Goal: Task Accomplishment & Management: Manage account settings

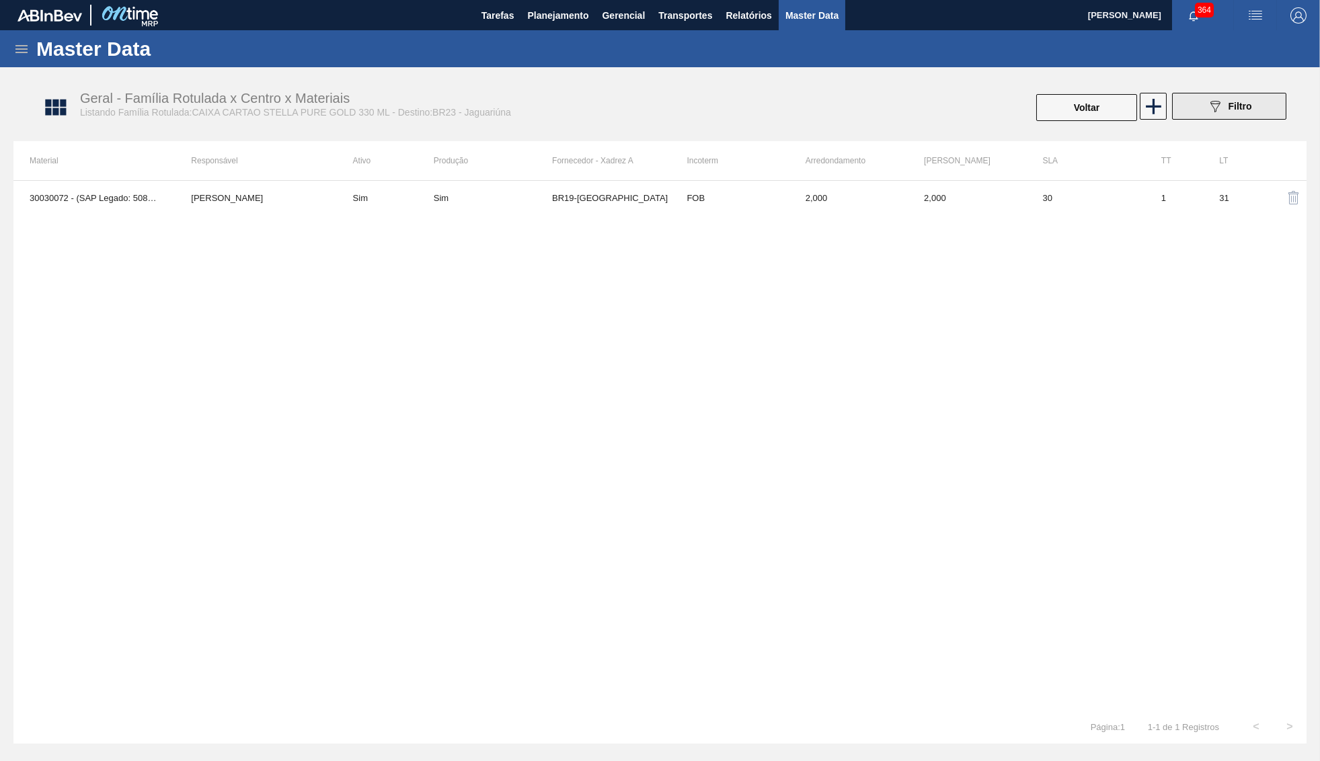
click at [1185, 108] on button "089F7B8B-B2A5-4AFE-B5C0-19BA573D28AC Filtro" at bounding box center [1229, 106] width 114 height 27
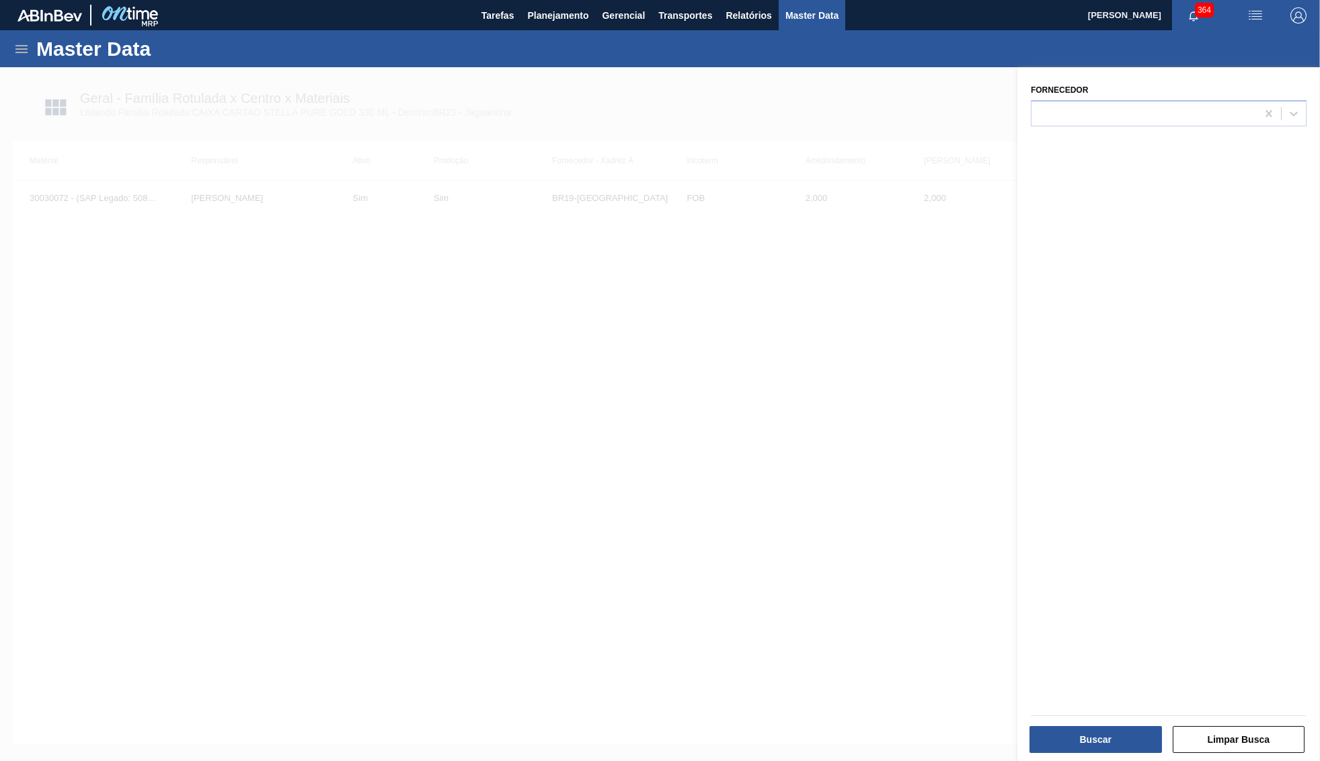
click at [765, 251] on div at bounding box center [660, 447] width 1320 height 761
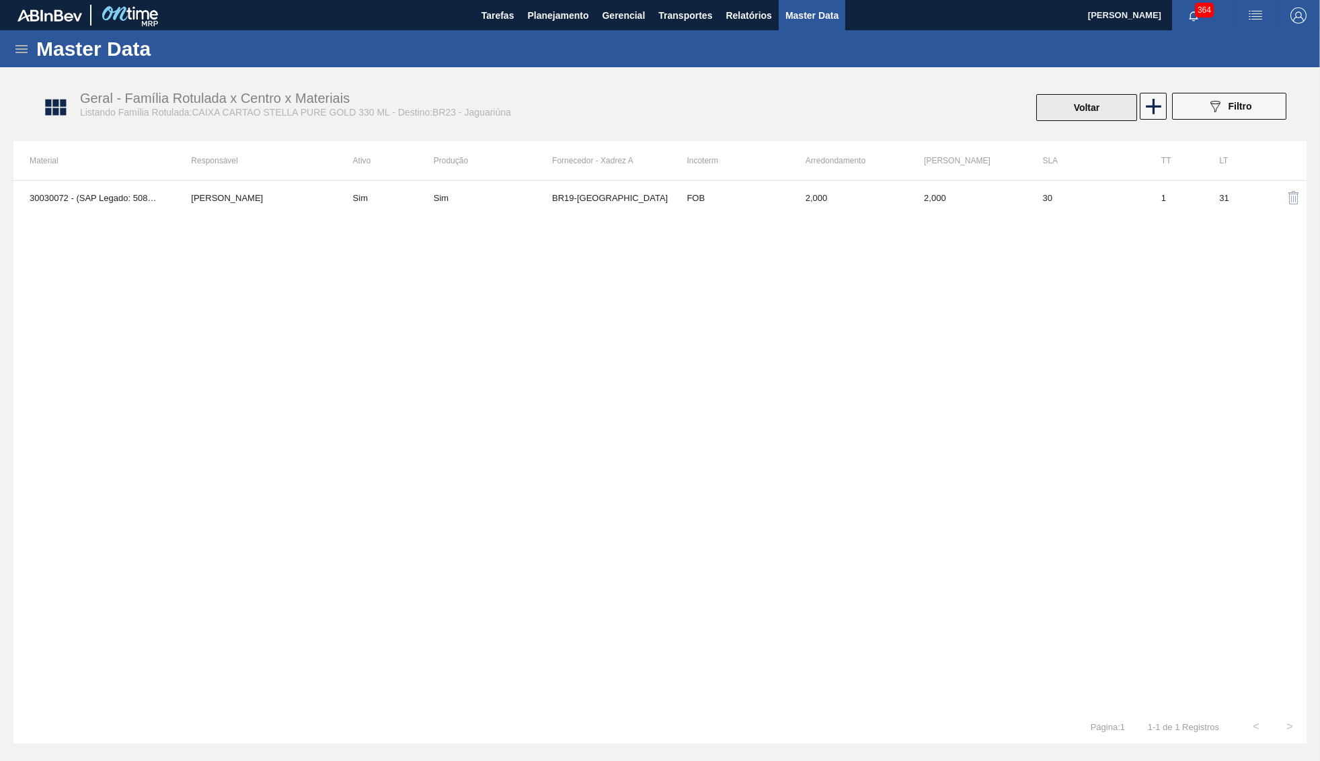
click at [1050, 118] on button "Voltar" at bounding box center [1086, 107] width 101 height 27
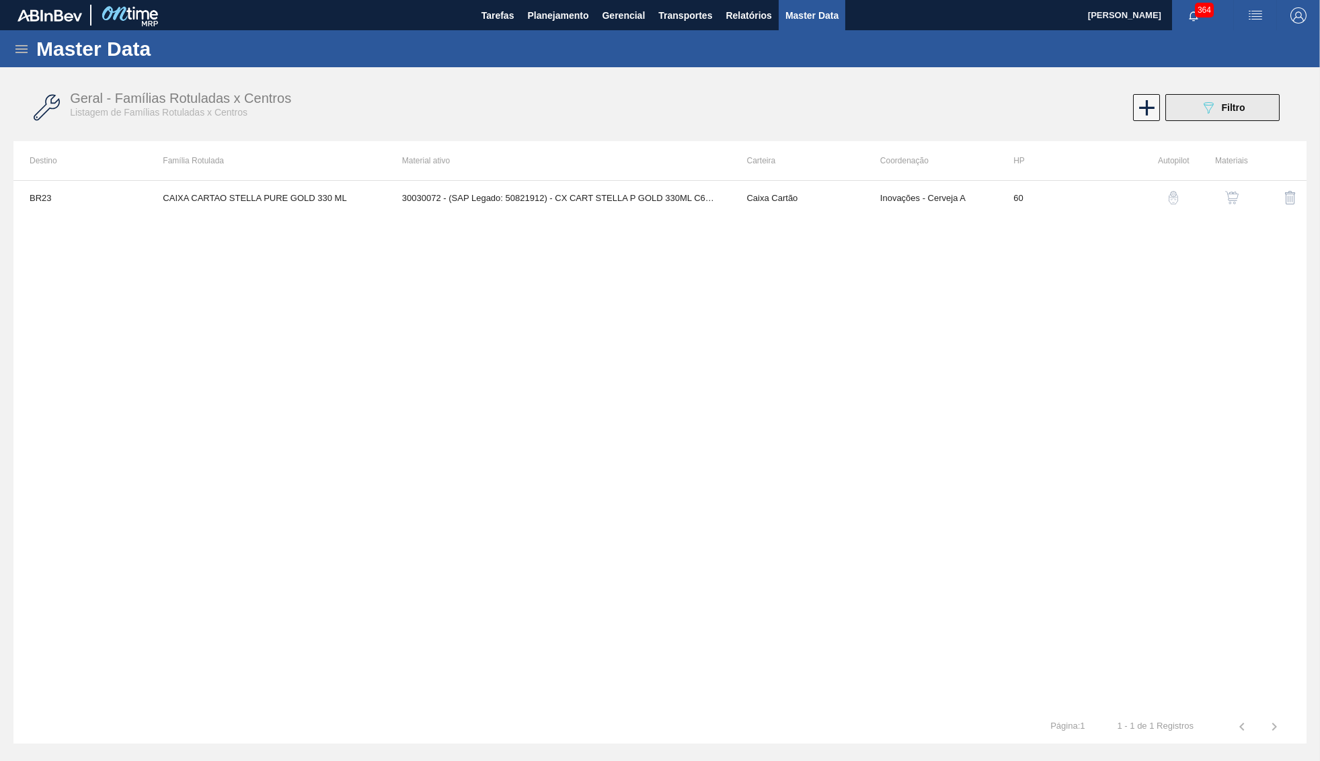
click at [1242, 114] on div "089F7B8B-B2A5-4AFE-B5C0-19BA573D28AC Filtro" at bounding box center [1222, 108] width 45 height 16
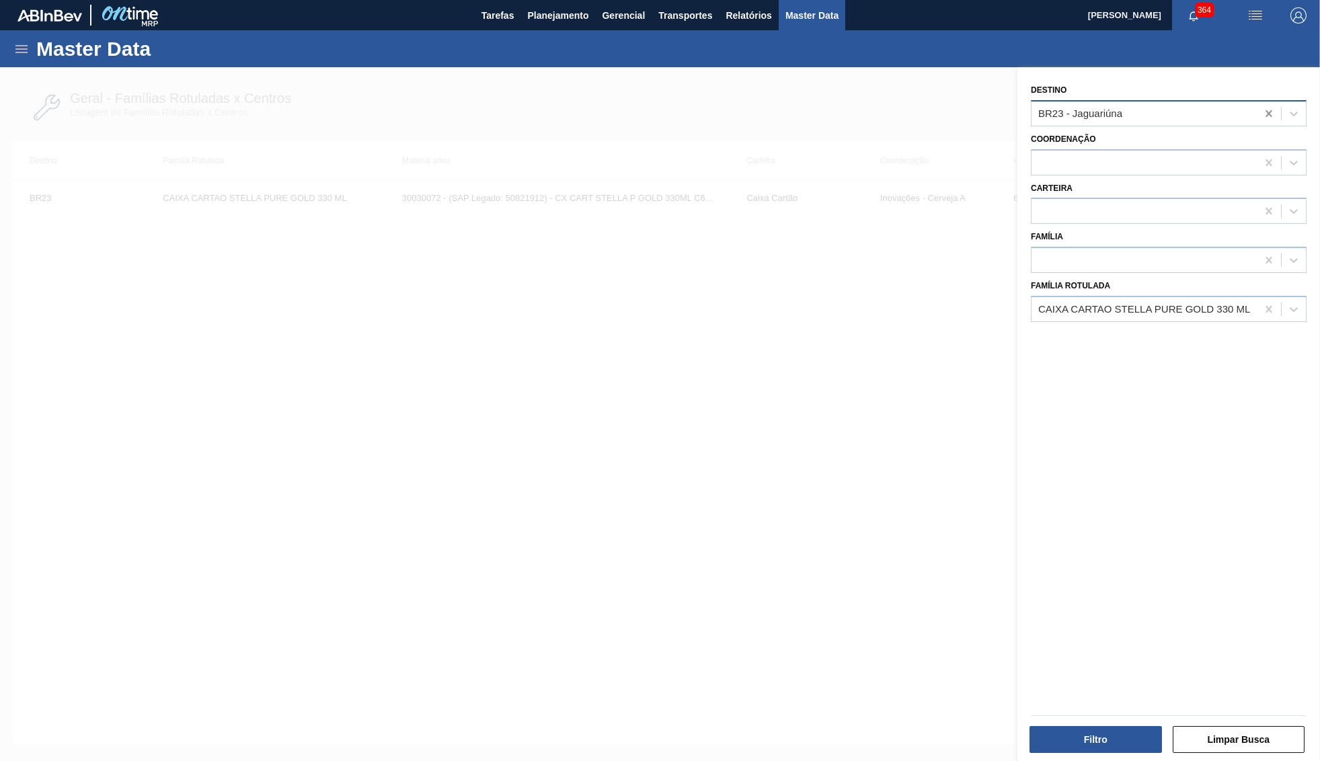
click at [1277, 107] on div at bounding box center [1269, 114] width 24 height 24
click at [1091, 738] on button "Filtro" at bounding box center [1095, 739] width 132 height 27
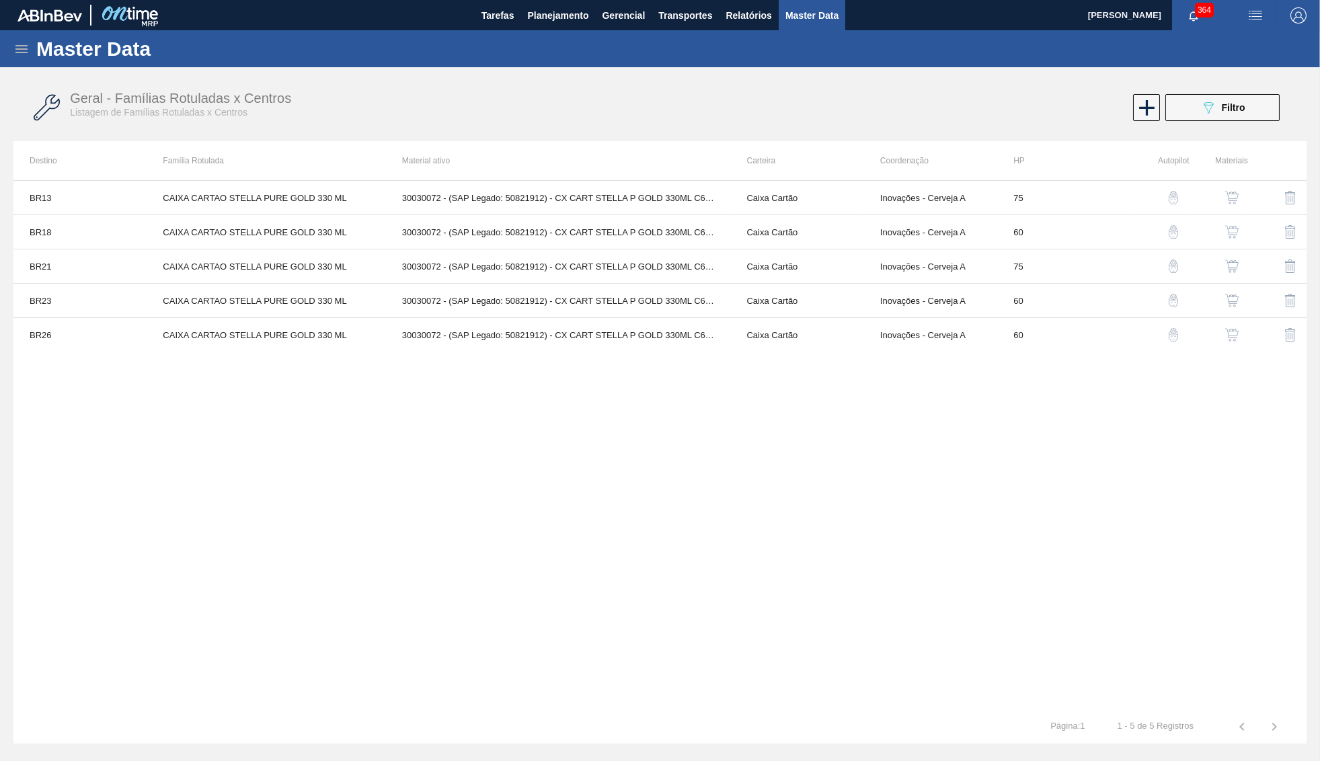
click at [1235, 328] on button "button" at bounding box center [1232, 335] width 32 height 32
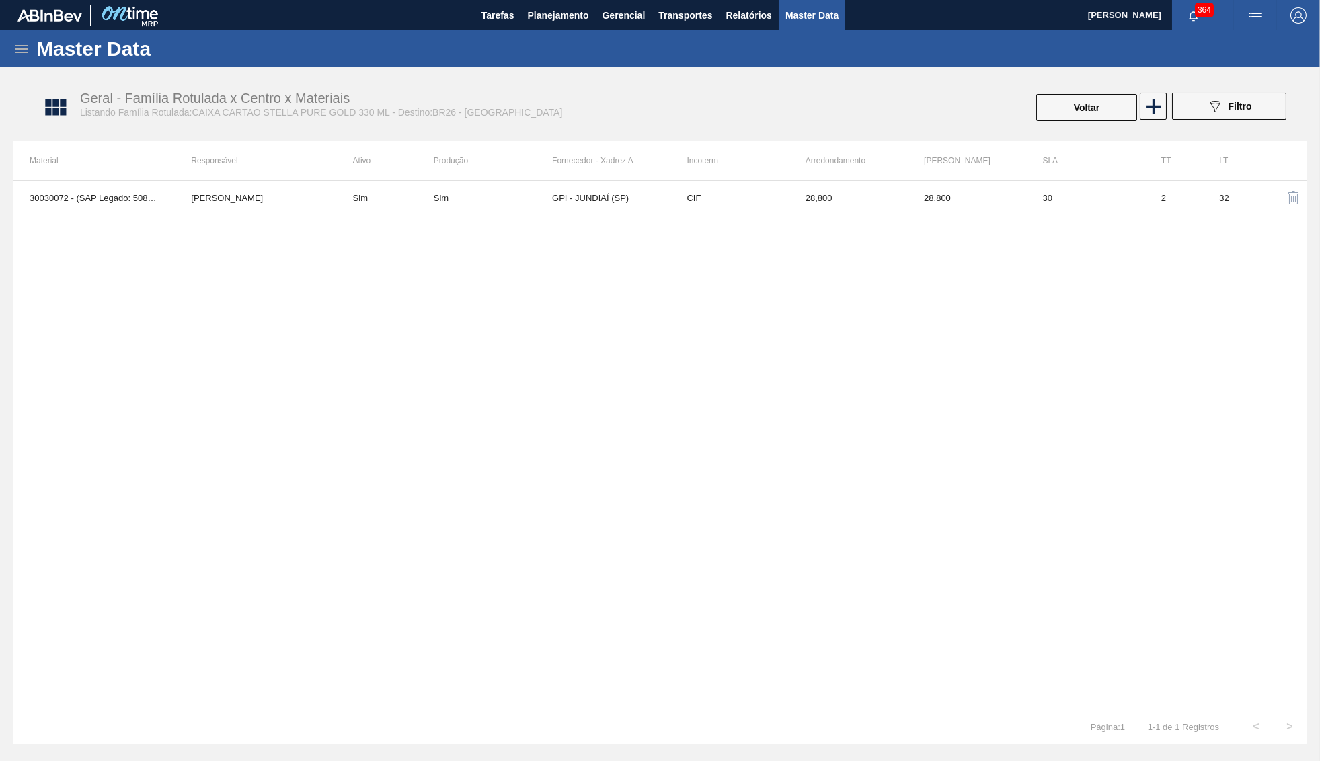
click at [390, 204] on td "Sim" at bounding box center [385, 198] width 97 height 34
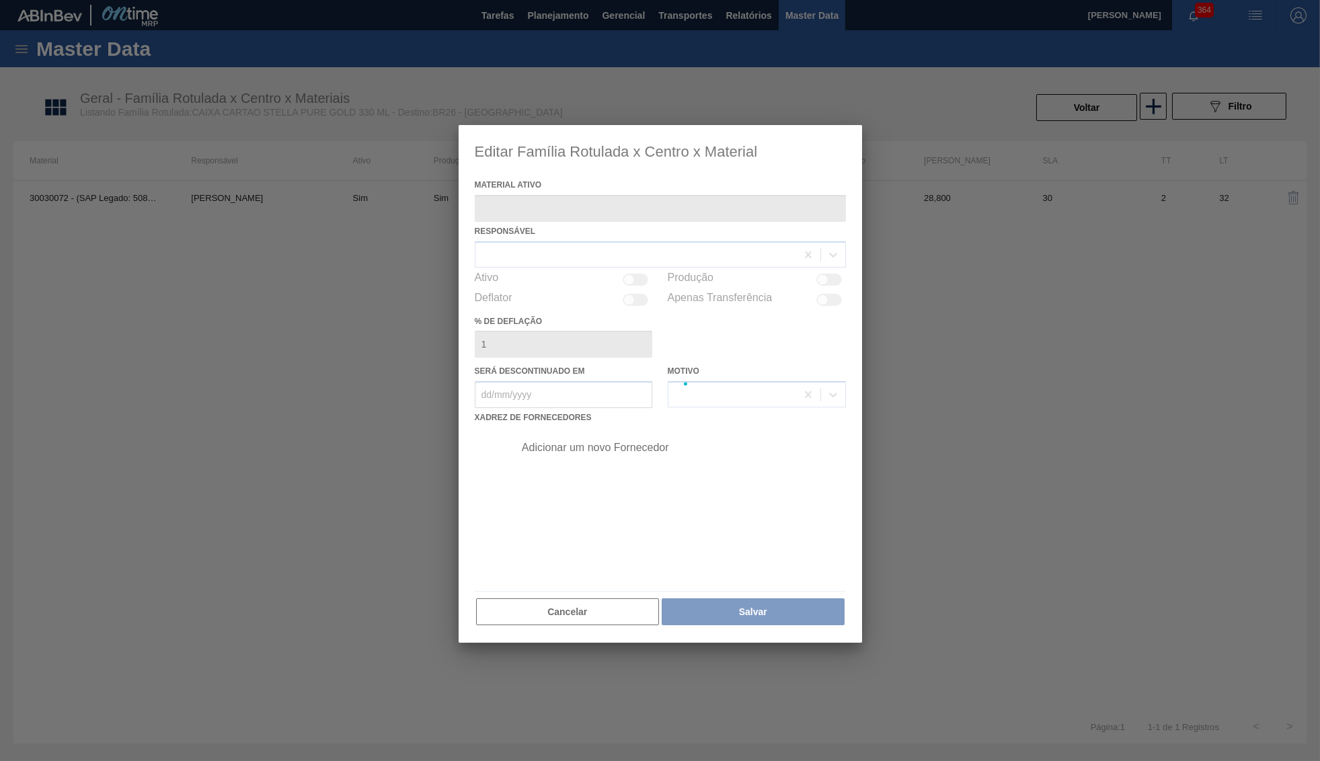
type ativo "30030072 - (SAP Legado: 50821912) - CX CART STELLA P GOLD 330ML C6 298 NIV23"
checkbox input "true"
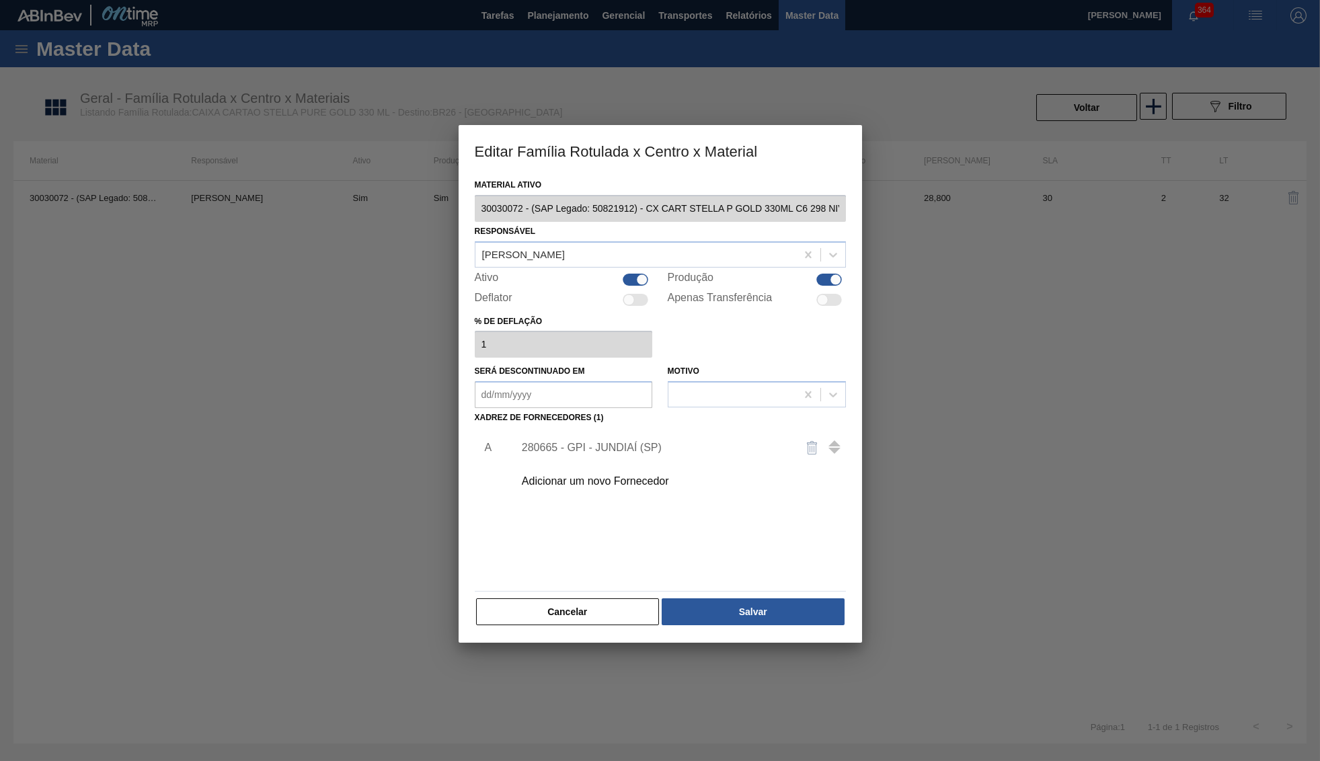
click at [603, 475] on div "Adicionar um novo Fornecedor" at bounding box center [654, 481] width 264 height 12
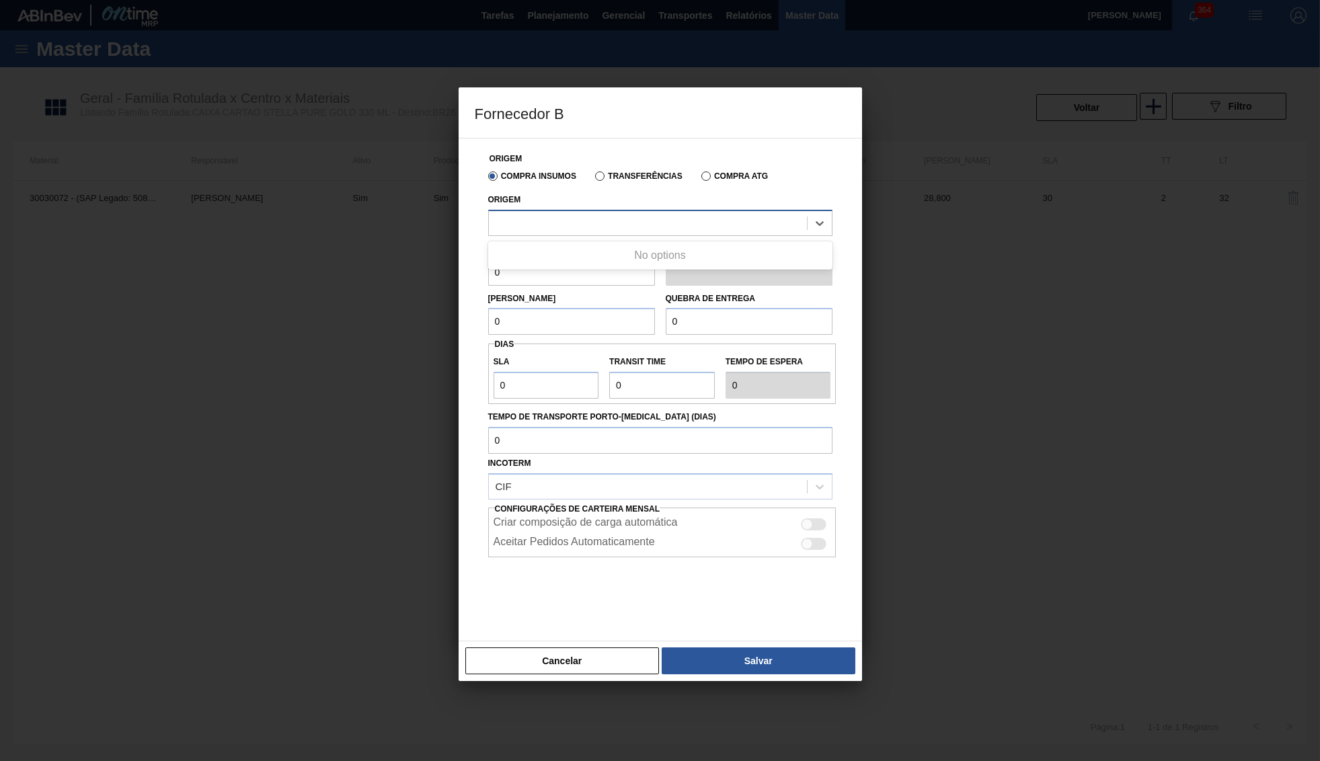
click at [535, 217] on div at bounding box center [648, 223] width 318 height 20
drag, startPoint x: 478, startPoint y: 383, endPoint x: 543, endPoint y: 530, distance: 160.8
click at [478, 382] on div "Origem Compra Insumos Transferências Compra ATG Origem Arredondamento 0 Unidade…" at bounding box center [660, 382] width 371 height 486
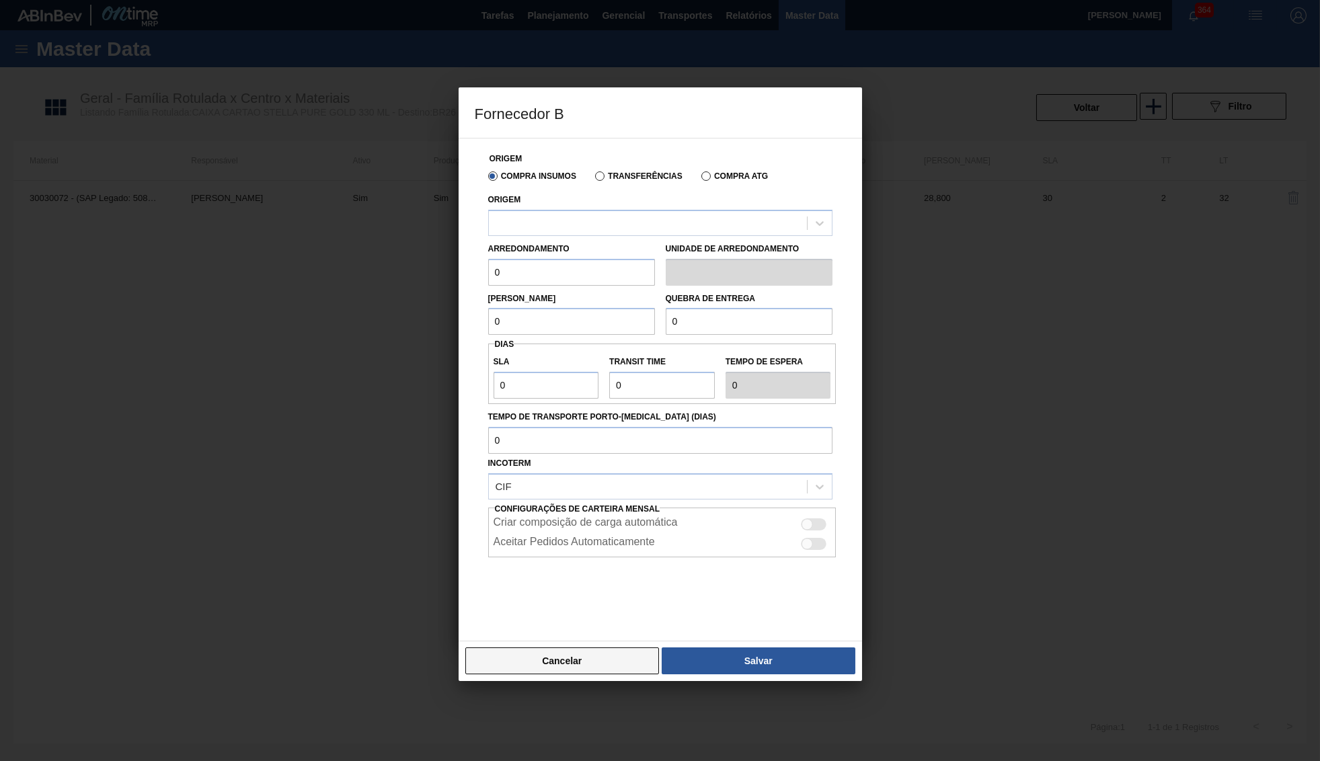
click at [581, 656] on button "Cancelar" at bounding box center [562, 661] width 194 height 27
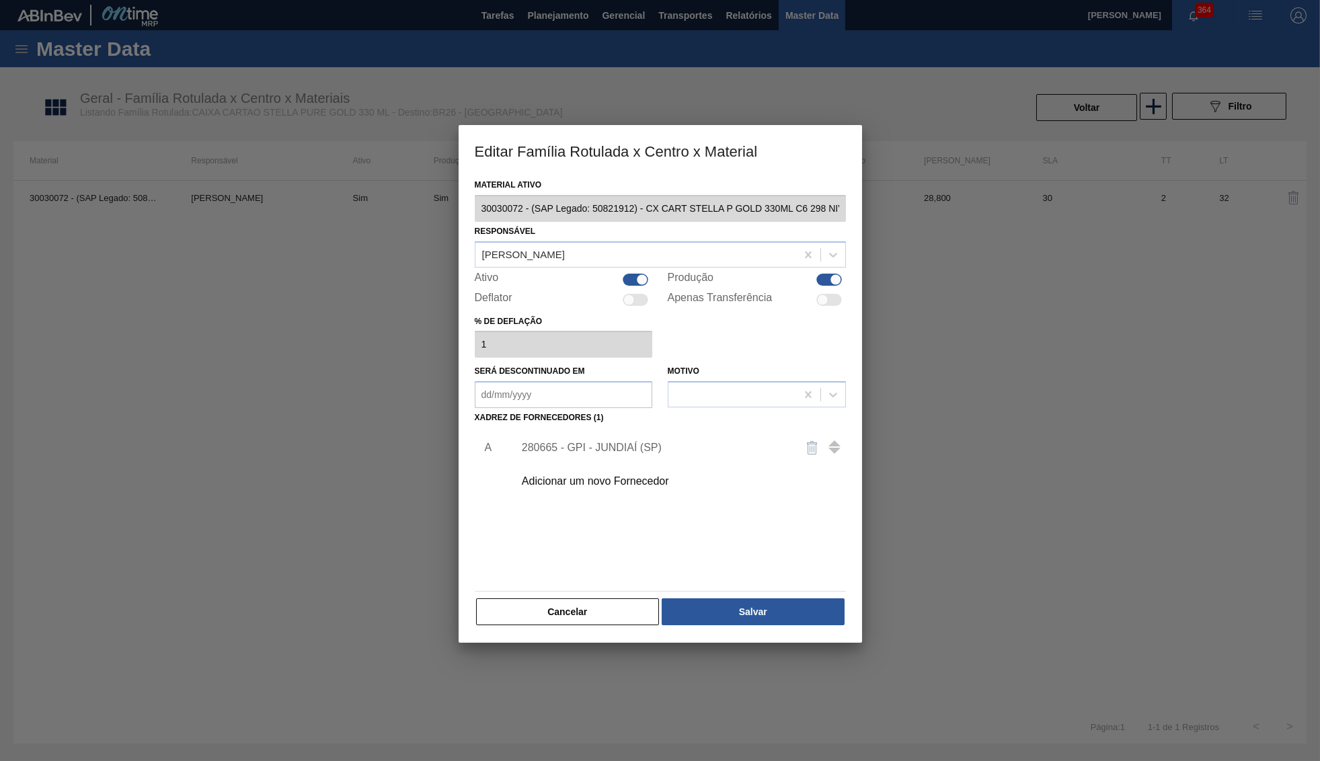
click at [603, 442] on div "280665 - GPI - JUNDIAÍ (SP)" at bounding box center [654, 448] width 264 height 12
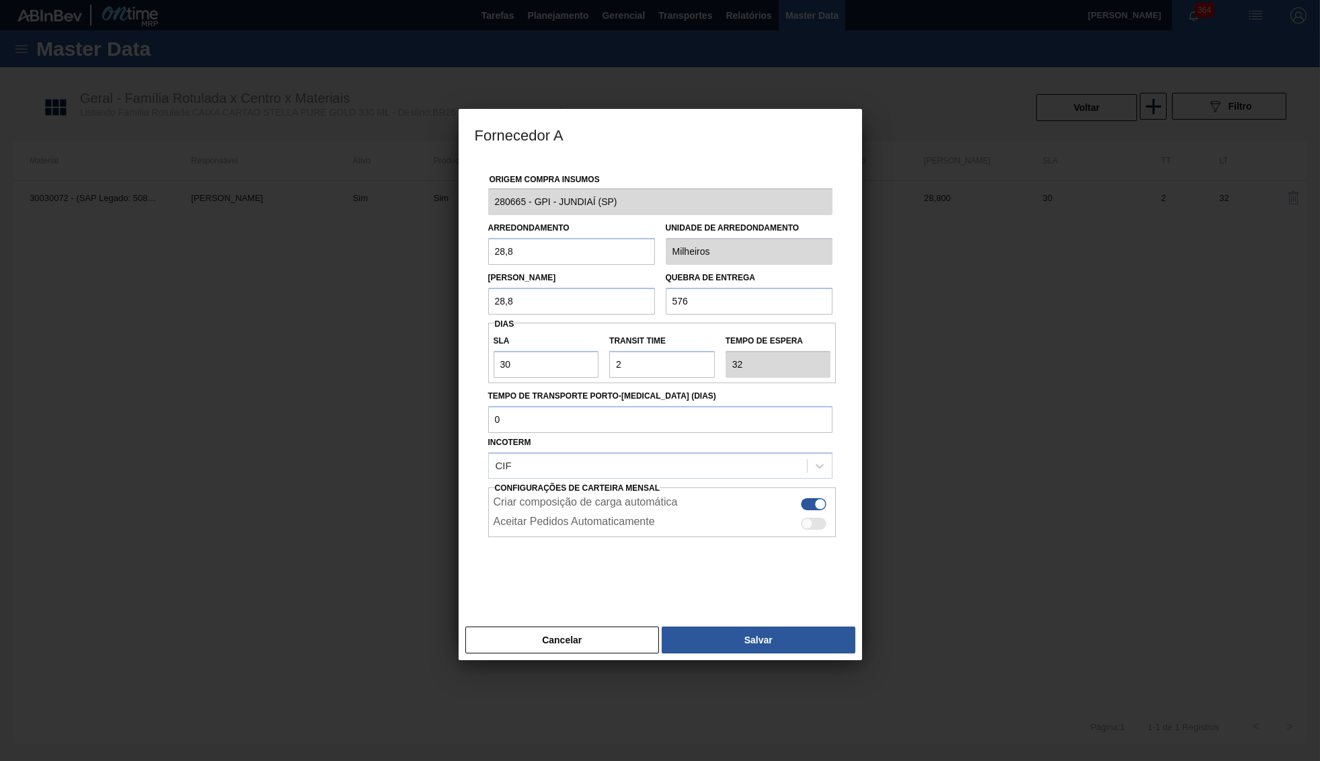
drag, startPoint x: 512, startPoint y: 240, endPoint x: 422, endPoint y: 231, distance: 91.2
click at [488, 238] on input "28,8" at bounding box center [571, 251] width 167 height 27
drag, startPoint x: 645, startPoint y: 357, endPoint x: 574, endPoint y: 358, distance: 70.6
click at [609, 358] on input "Transit Time" at bounding box center [662, 364] width 106 height 27
click at [752, 620] on div "Cancelar Salvar" at bounding box center [660, 640] width 403 height 40
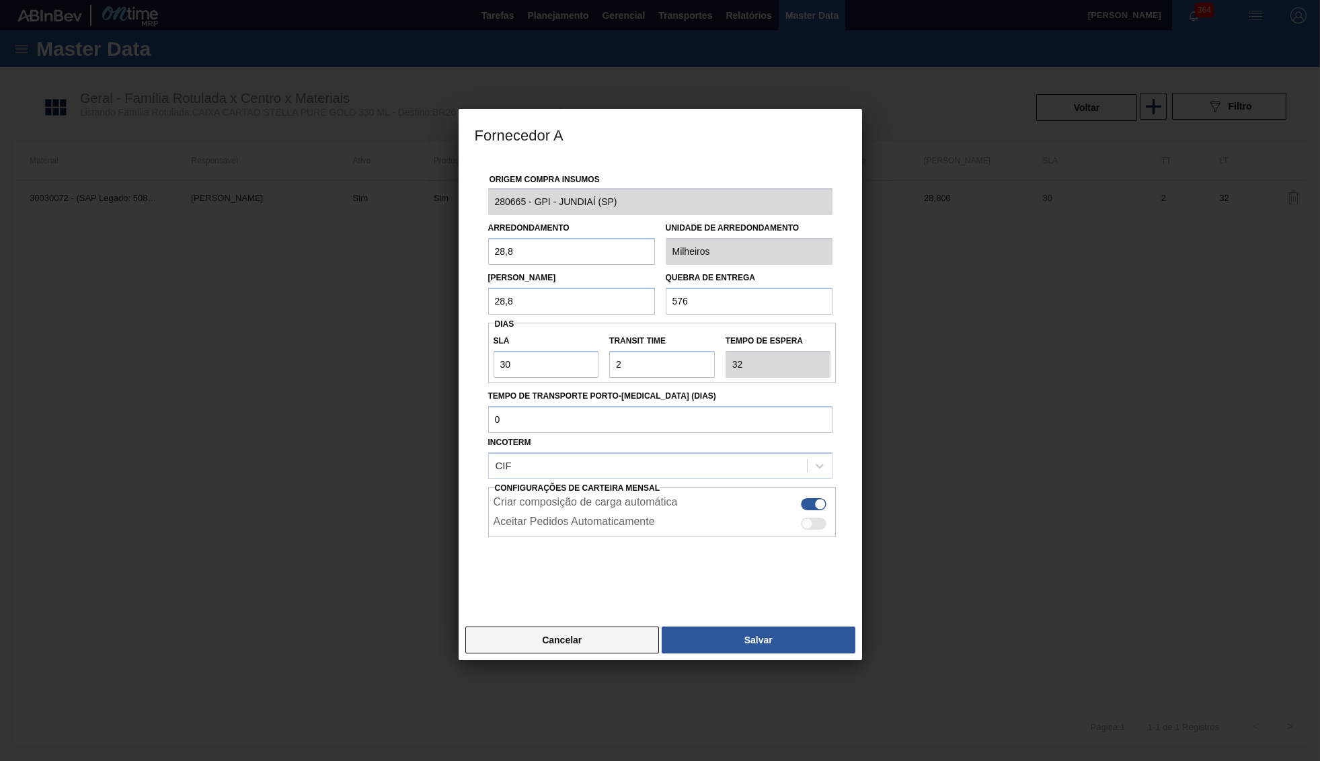
click at [574, 627] on button "Cancelar" at bounding box center [562, 640] width 194 height 27
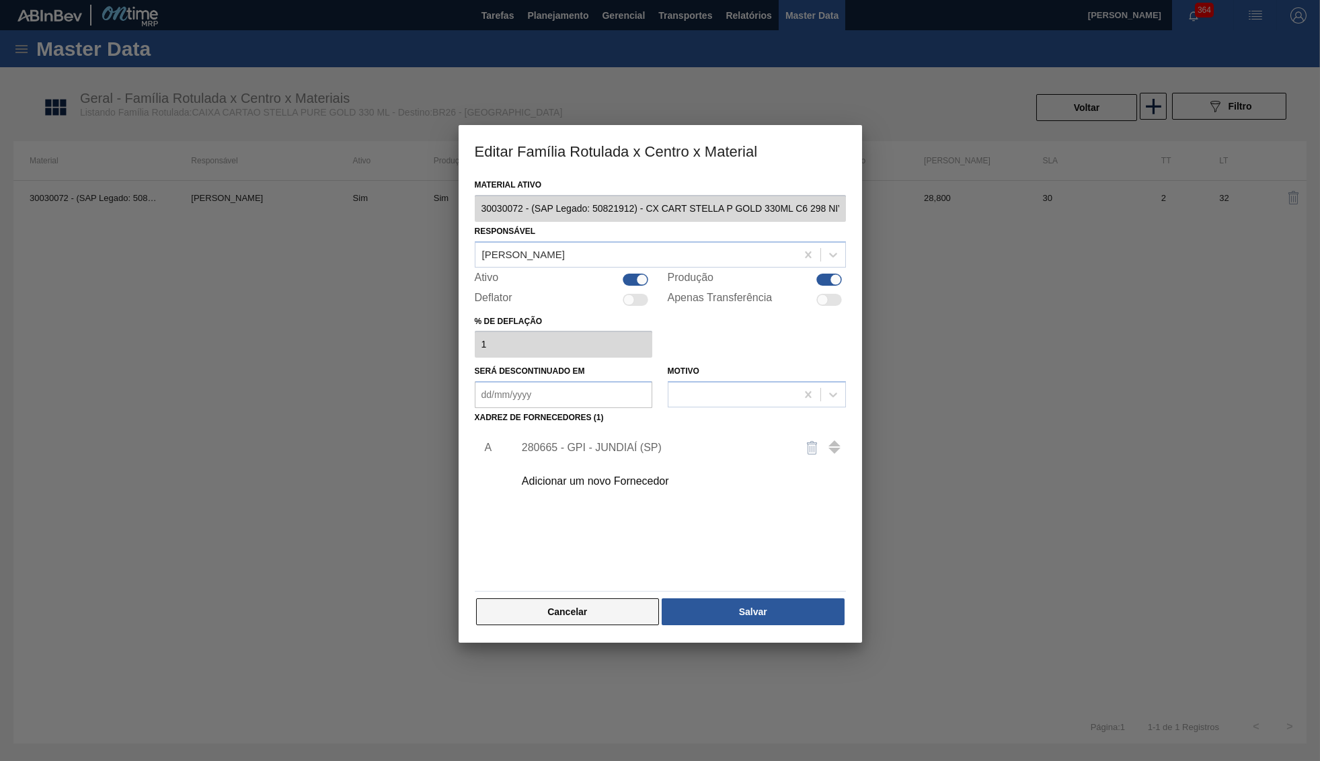
click at [557, 609] on button "Cancelar" at bounding box center [568, 611] width 184 height 27
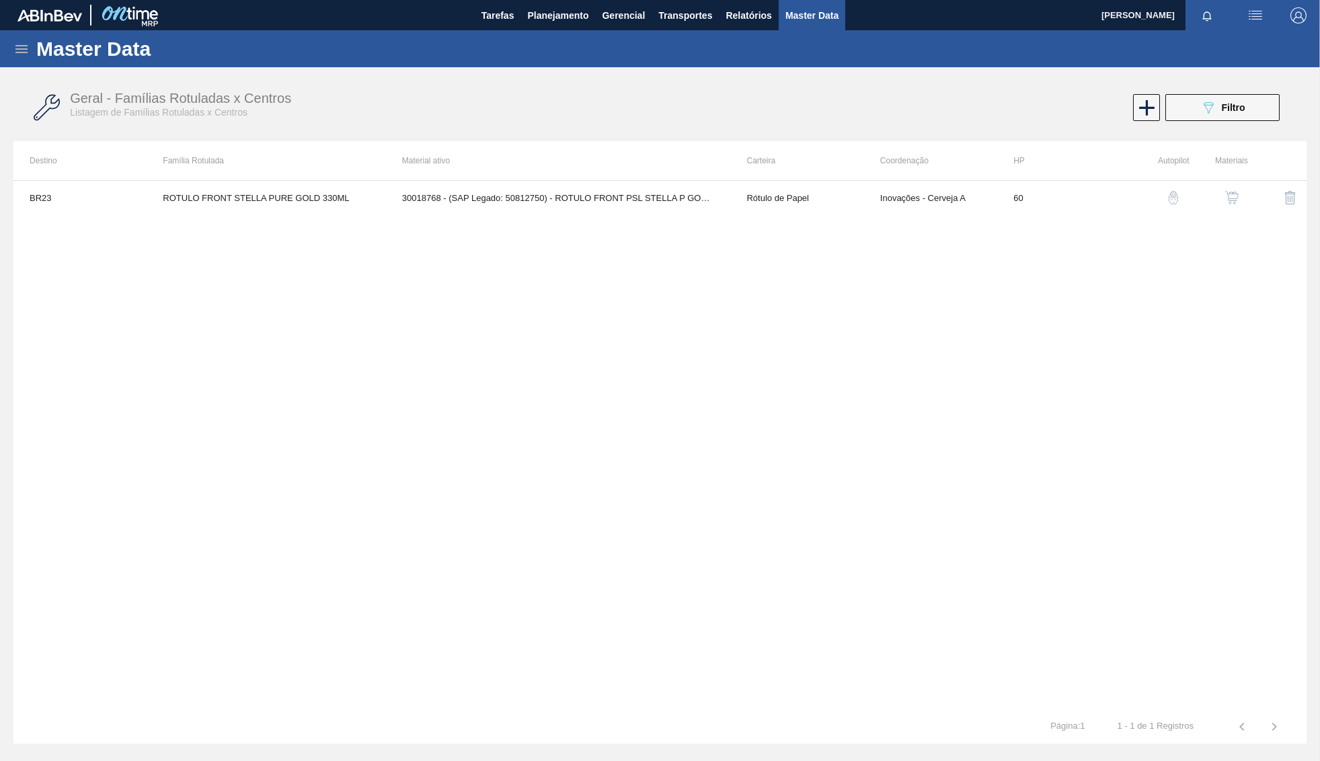
click at [1220, 195] on button "button" at bounding box center [1232, 198] width 32 height 32
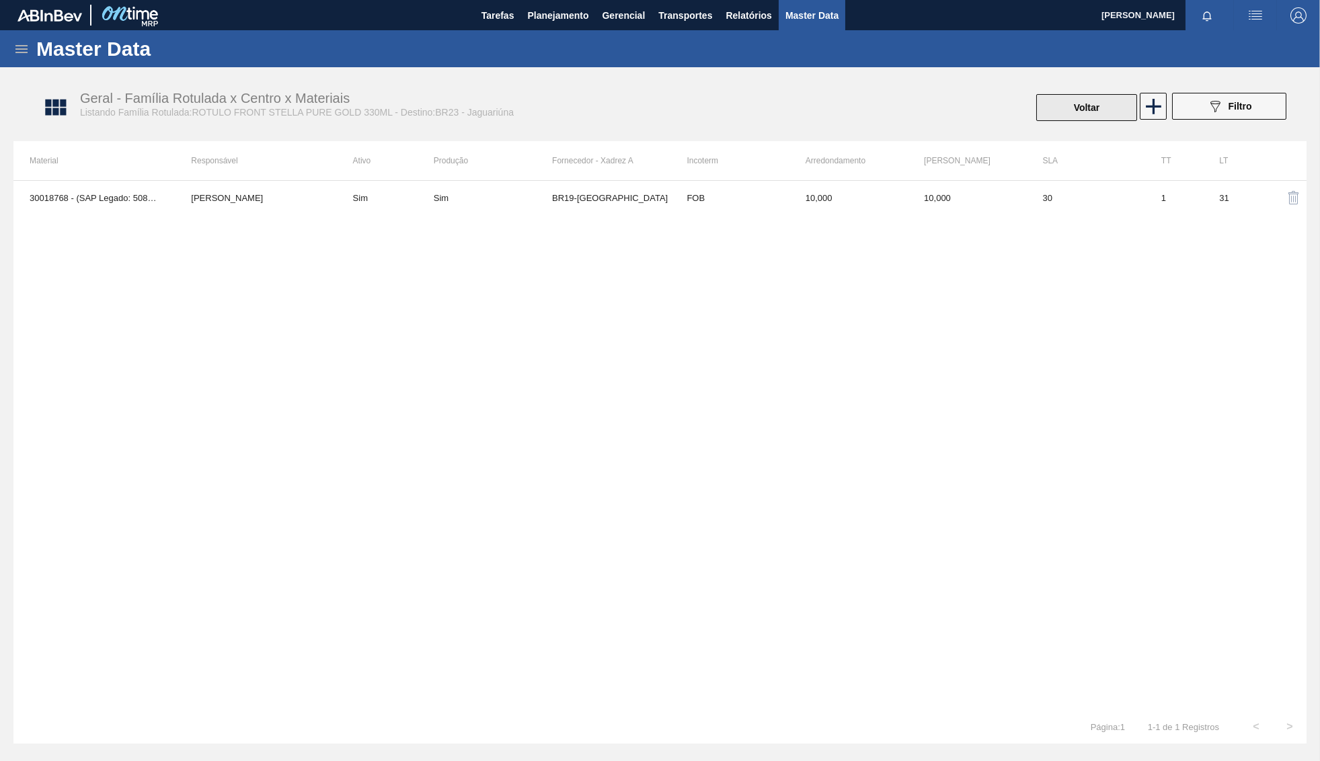
click at [1055, 108] on button "Voltar" at bounding box center [1086, 107] width 101 height 27
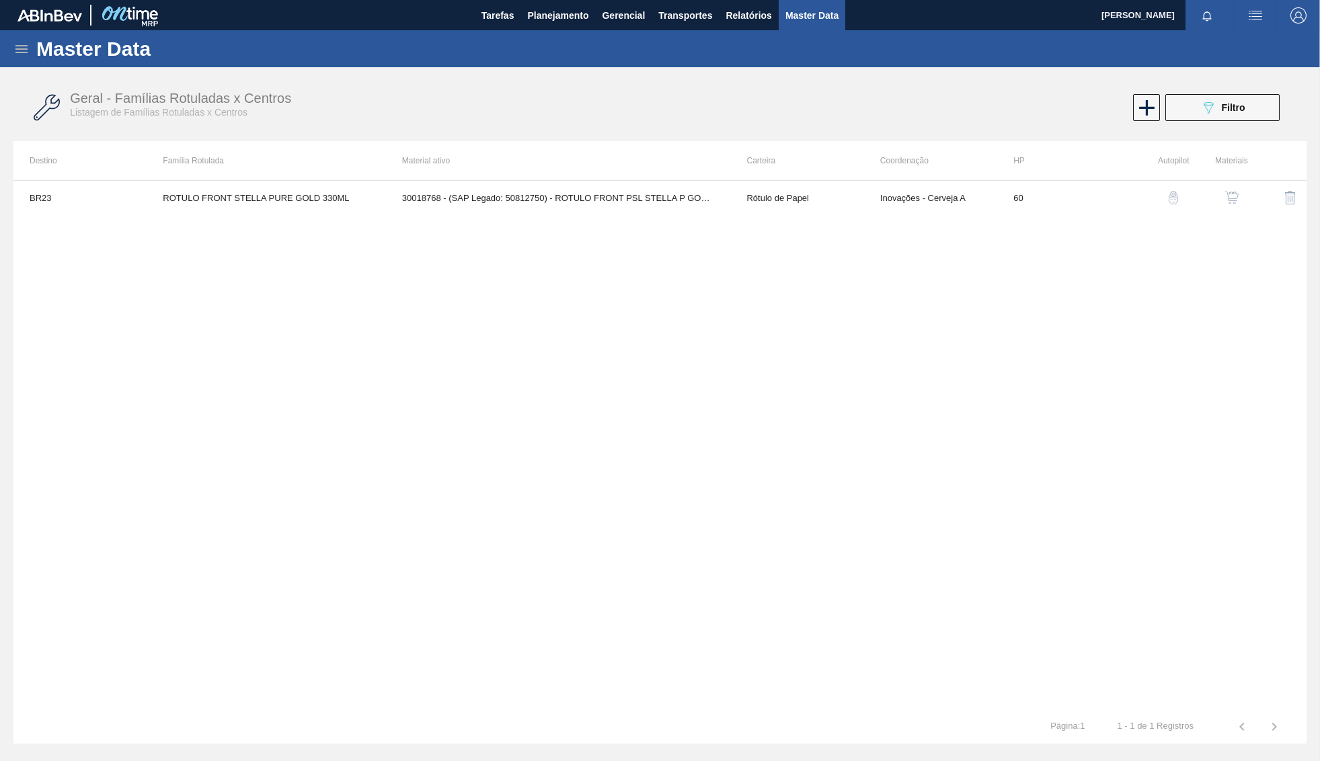
click at [1247, 123] on div "Geral - Famílias Rotuladas x Centros Listagem de Famílias Rotuladas x Centros 0…" at bounding box center [659, 108] width 1293 height 50
click at [1246, 113] on button "089F7B8B-B2A5-4AFE-B5C0-19BA573D28AC Filtro" at bounding box center [1222, 107] width 114 height 27
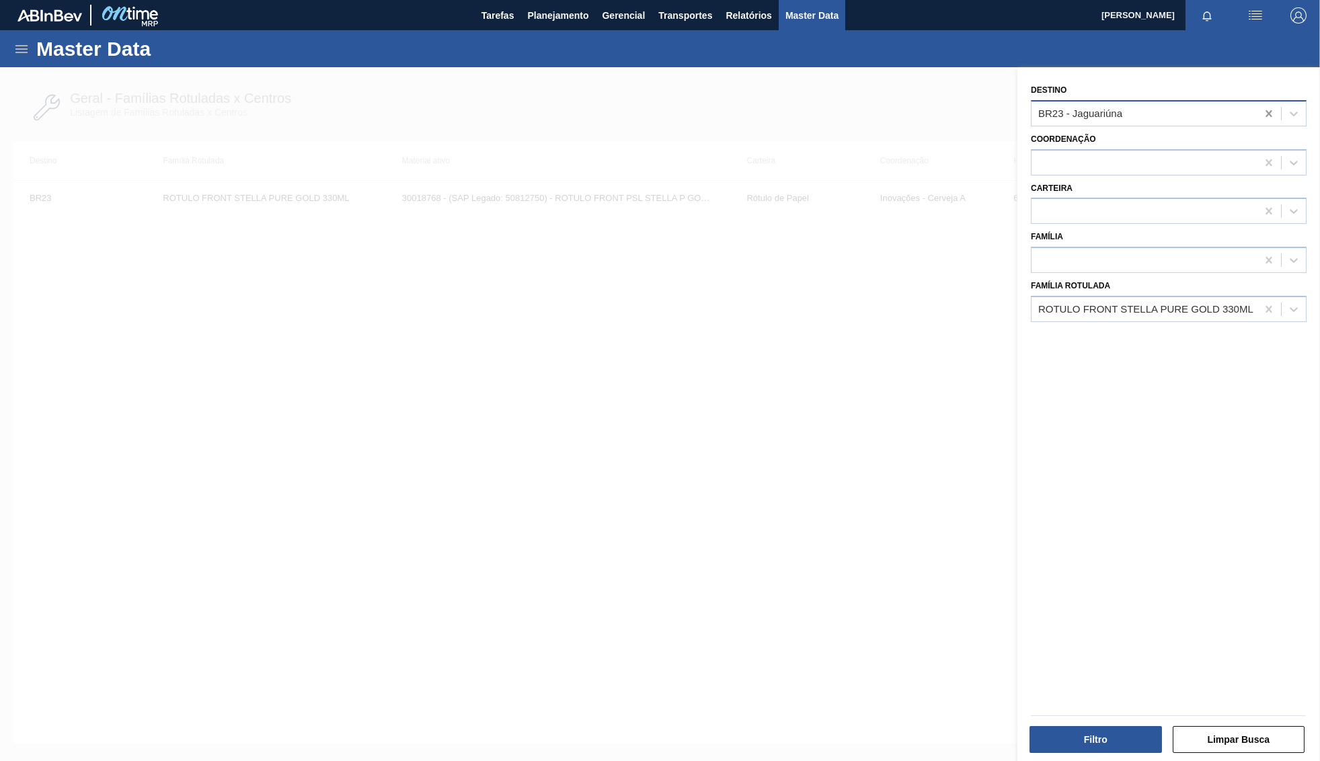
click at [1267, 110] on icon at bounding box center [1269, 113] width 6 height 7
click at [1103, 750] on button "Filtro" at bounding box center [1095, 739] width 132 height 27
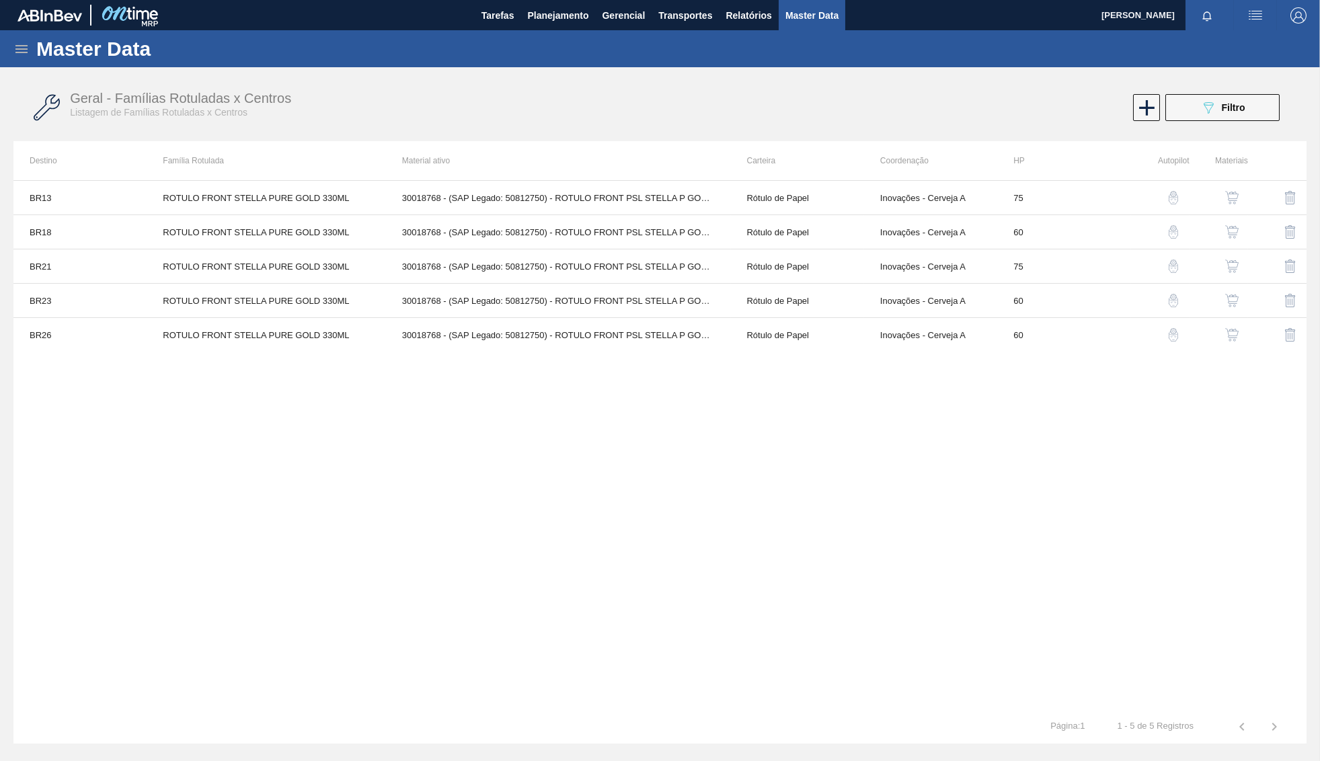
click at [1235, 341] on img "button" at bounding box center [1231, 334] width 13 height 13
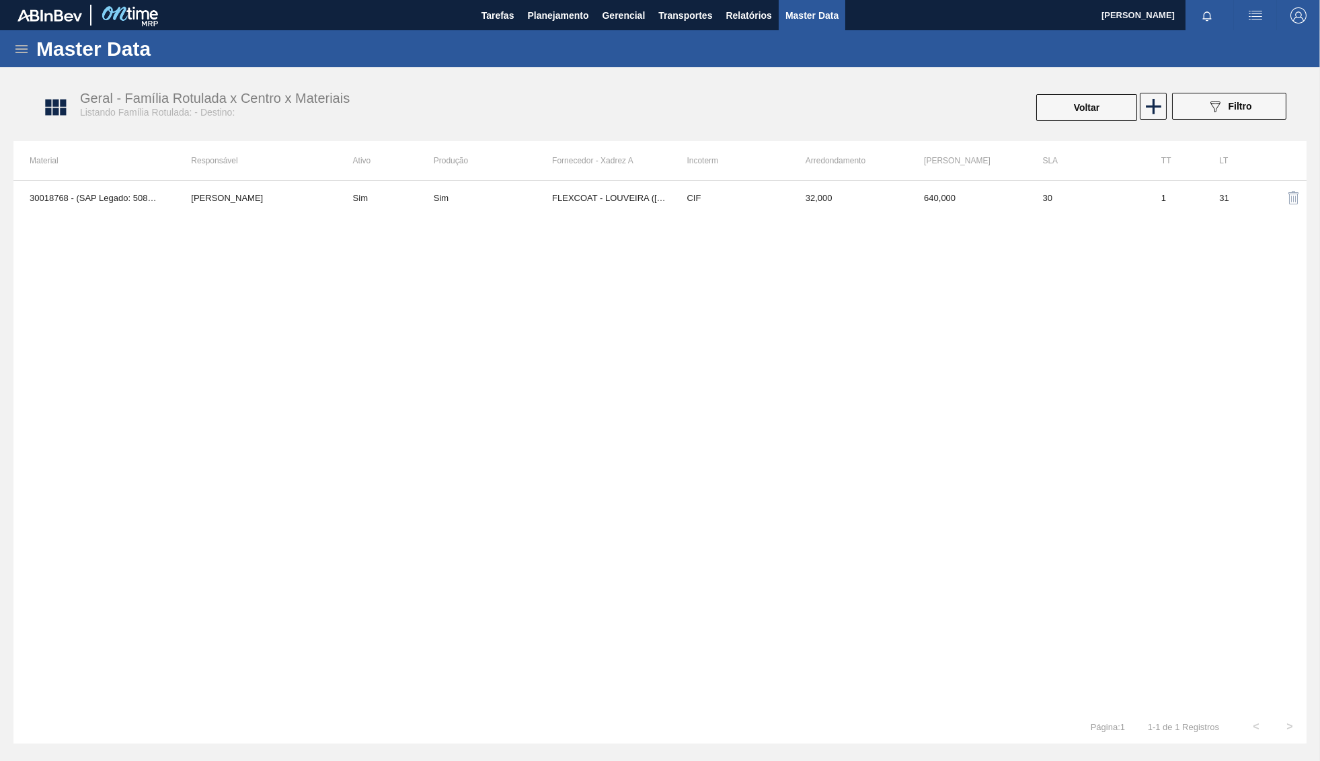
click at [539, 209] on td "Sim" at bounding box center [493, 198] width 118 height 34
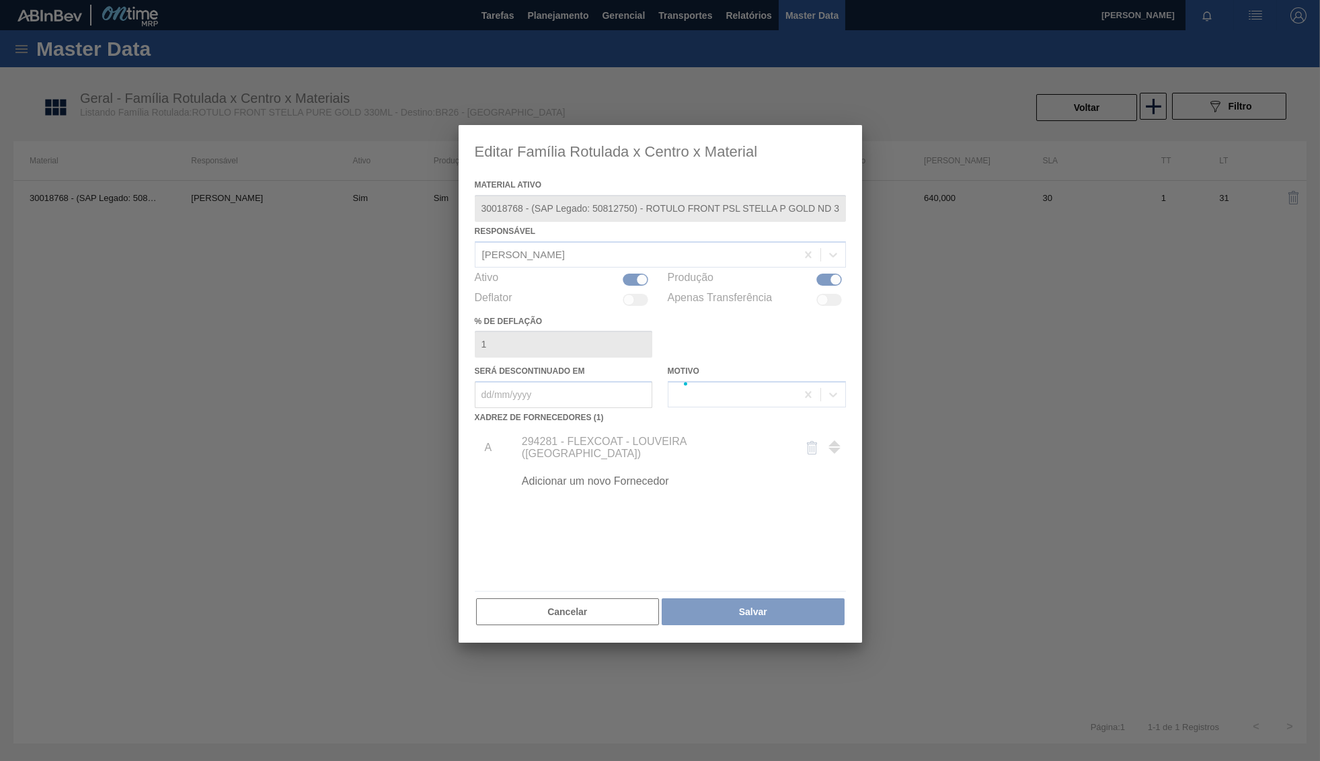
type ativo "30018768 - (SAP Legado: 50812750) - ROTULO FRONT PSL STELLA P GOLD ND 330ML"
checkbox input "true"
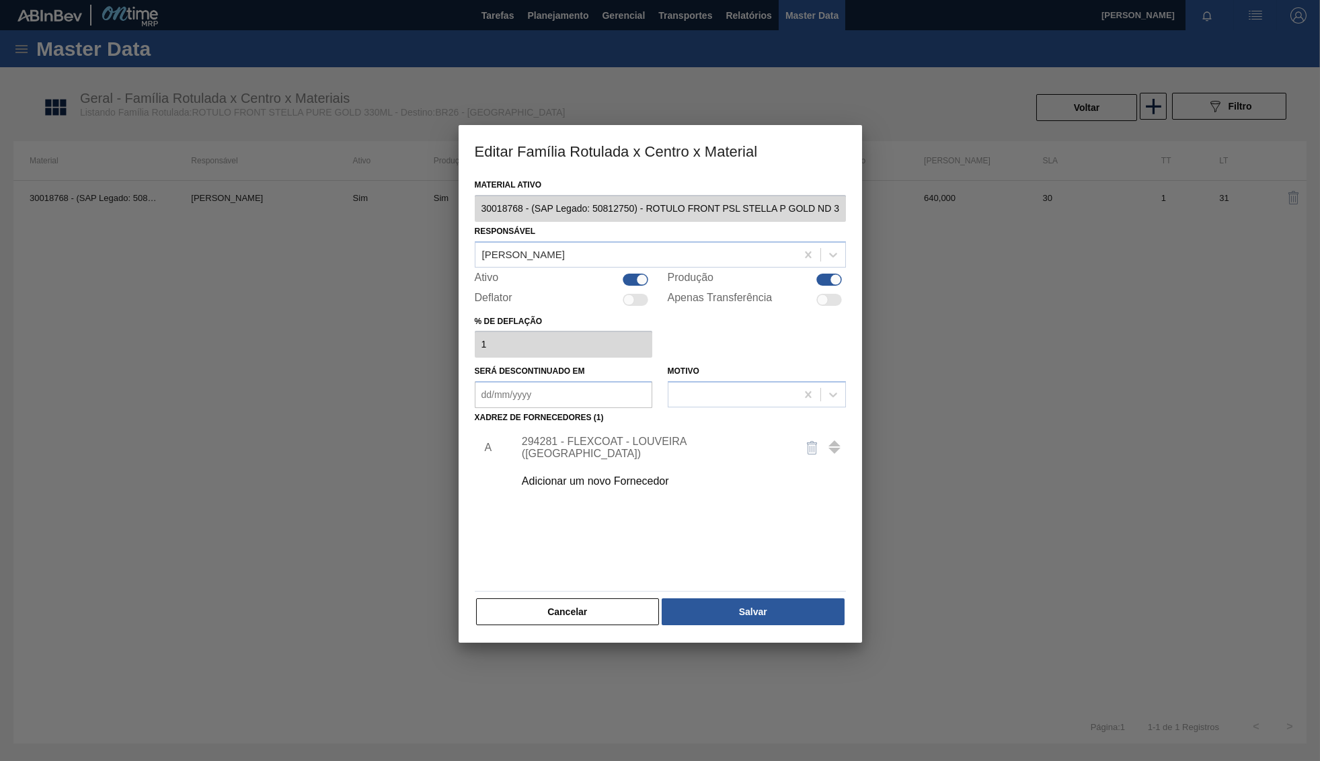
click at [558, 438] on div "294281 - FLEXCOAT - LOUVEIRA (SP)" at bounding box center [654, 448] width 264 height 24
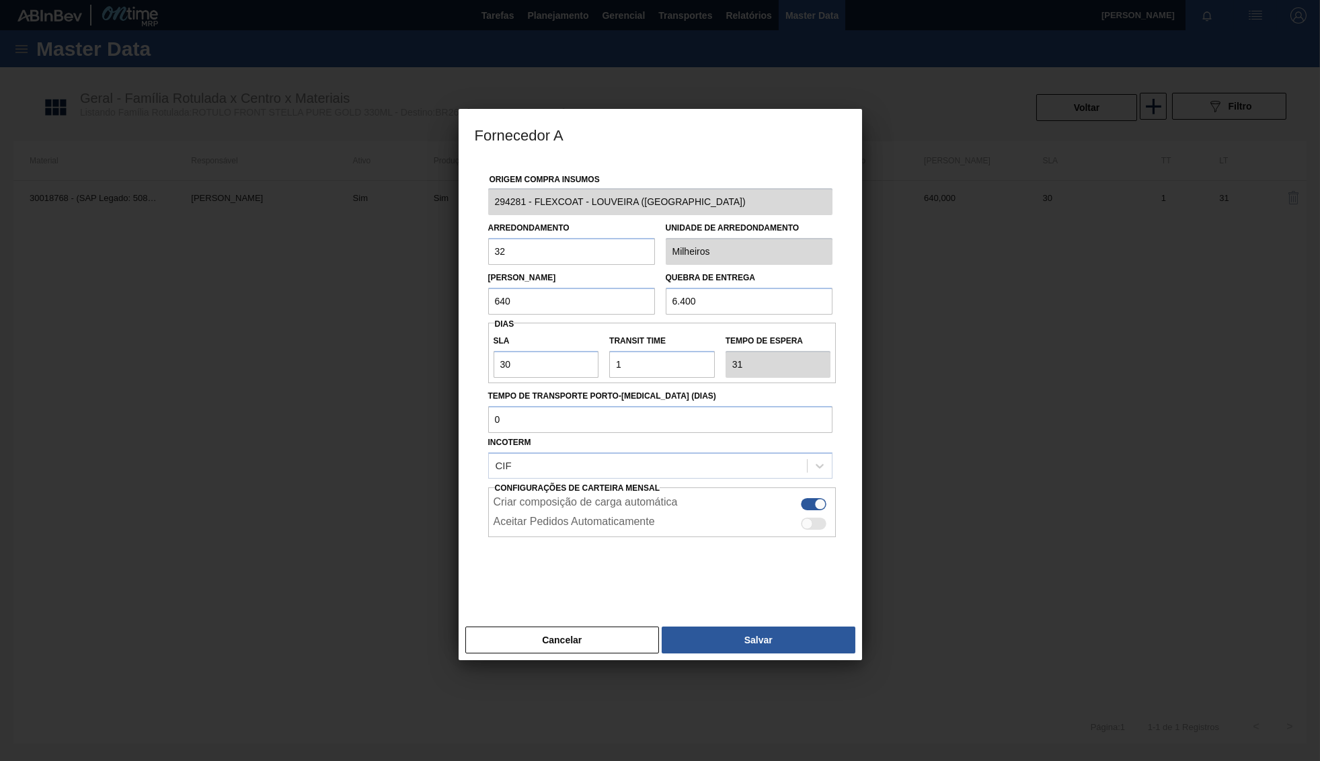
drag, startPoint x: 541, startPoint y: 248, endPoint x: 311, endPoint y: 249, distance: 230.0
click at [488, 249] on input "32" at bounding box center [571, 251] width 167 height 27
drag, startPoint x: 497, startPoint y: 308, endPoint x: 337, endPoint y: 276, distance: 163.1
click at [459, 276] on div "Origem Compra Insumos 294281 - FLEXCOAT - LOUVEIRA (SP) Arredondamento 32 Unida…" at bounding box center [660, 389] width 403 height 461
click at [572, 268] on div "Lote Mínimo 640" at bounding box center [571, 291] width 167 height 46
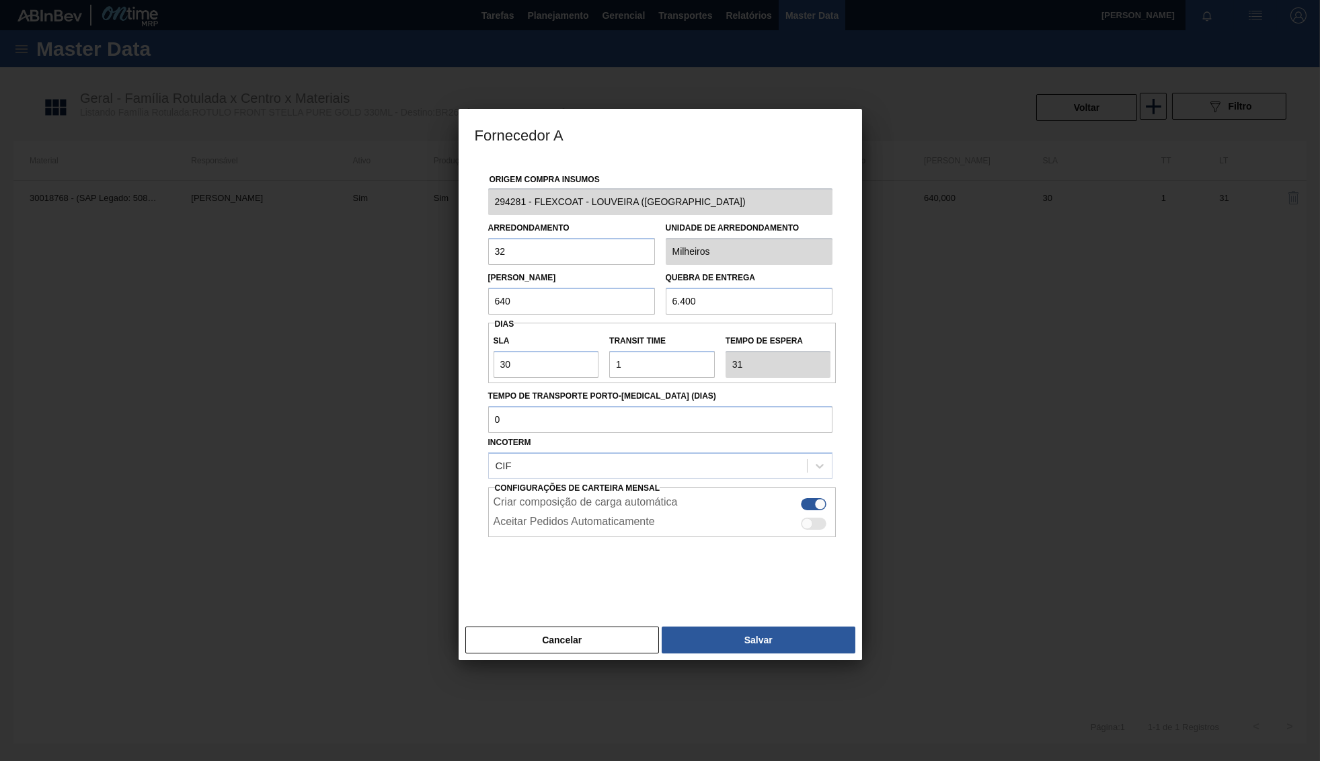
drag, startPoint x: 563, startPoint y: 249, endPoint x: 563, endPoint y: 231, distance: 17.5
click at [562, 241] on input "32" at bounding box center [571, 251] width 167 height 27
drag, startPoint x: 562, startPoint y: 305, endPoint x: 354, endPoint y: 305, distance: 208.5
click at [488, 305] on input "640" at bounding box center [571, 301] width 167 height 27
click at [500, 254] on input "32" at bounding box center [571, 251] width 167 height 27
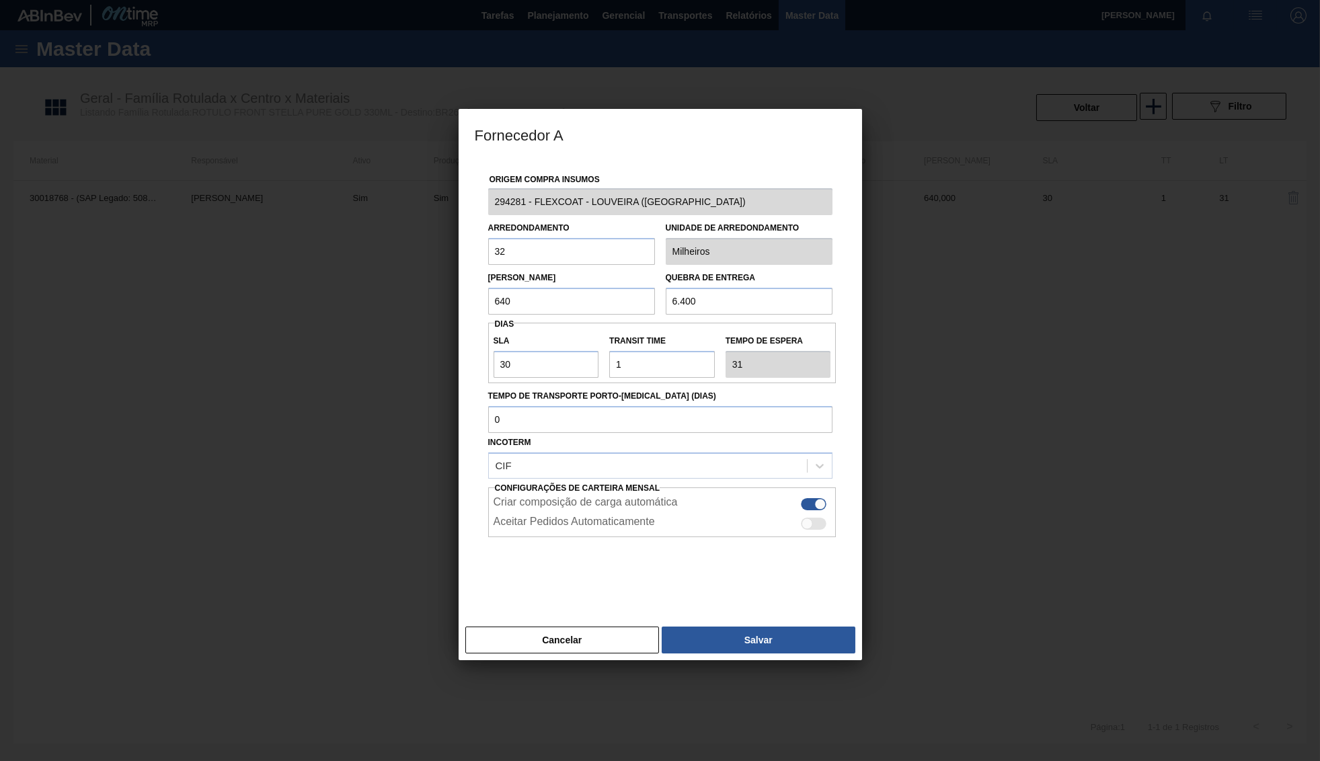
click at [500, 254] on input "32" at bounding box center [571, 251] width 167 height 27
click at [547, 297] on input "640" at bounding box center [571, 301] width 167 height 27
click at [785, 315] on div "Origem Compra Insumos 294281 - FLEXCOAT - LOUVEIRA (SP) Arredondamento 32 Unida…" at bounding box center [660, 381] width 371 height 445
click at [773, 298] on input "6.400" at bounding box center [749, 301] width 167 height 27
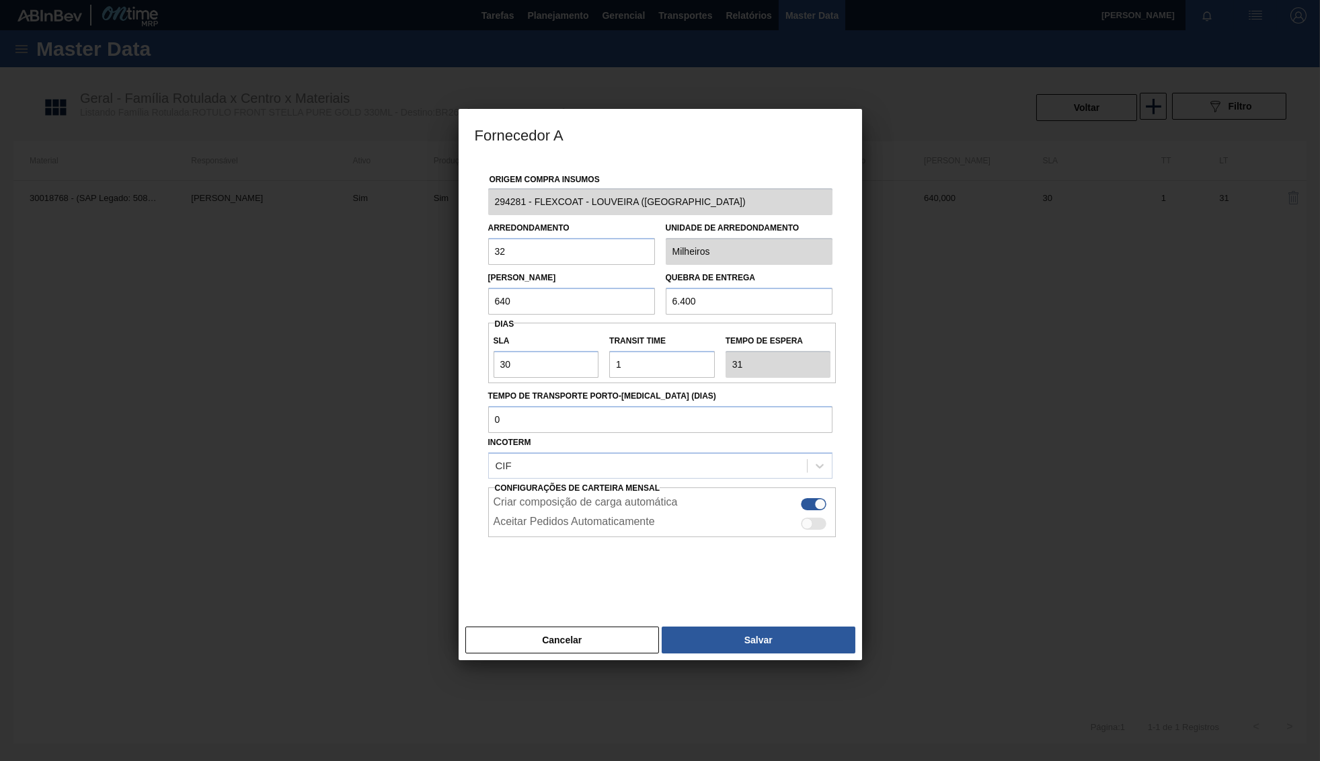
click at [773, 298] on input "6.400" at bounding box center [749, 301] width 167 height 27
click at [645, 342] on label "Transit Time" at bounding box center [662, 342] width 106 height 20
click at [645, 351] on input "Transit Time" at bounding box center [662, 364] width 106 height 27
click at [650, 360] on input "Transit Time" at bounding box center [662, 364] width 106 height 27
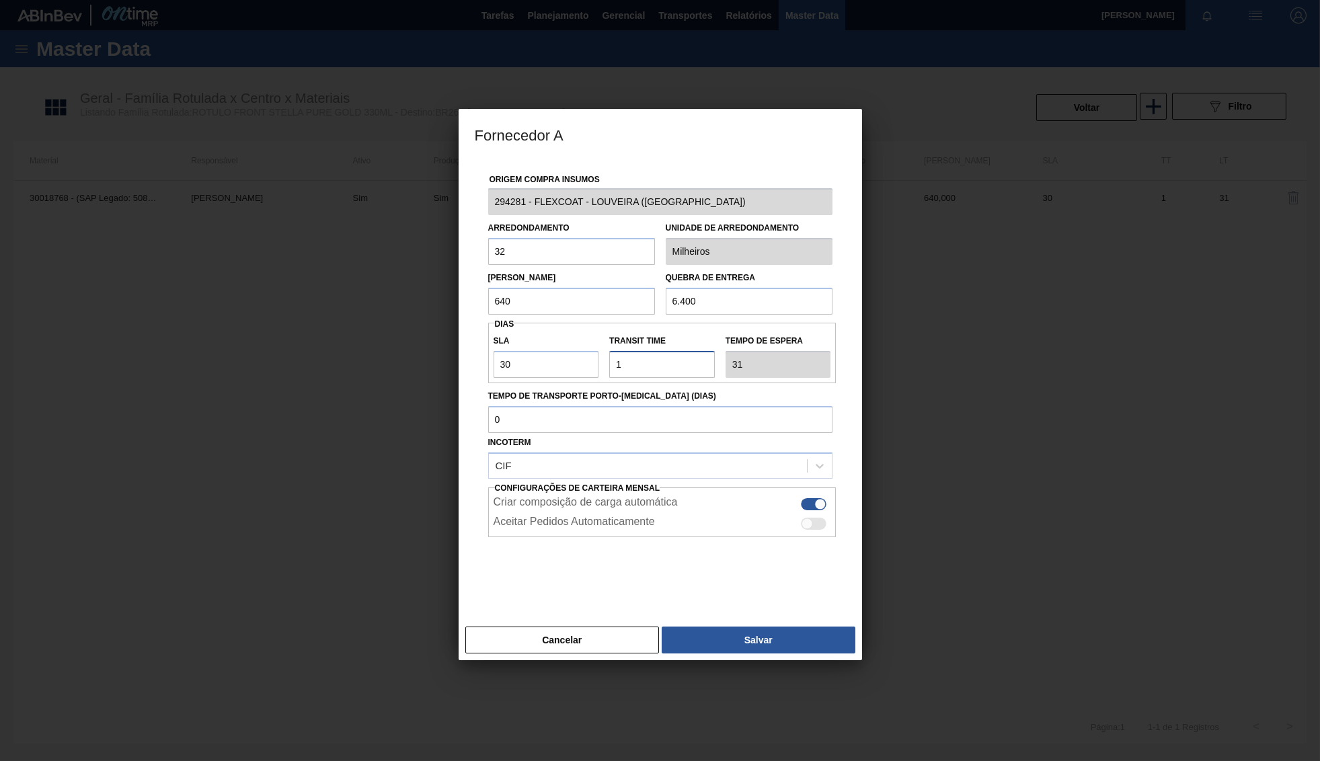
click at [650, 364] on input "Transit Time" at bounding box center [662, 364] width 106 height 27
drag, startPoint x: 303, startPoint y: 286, endPoint x: 292, endPoint y: 286, distance: 10.8
click at [488, 288] on input "640" at bounding box center [571, 301] width 167 height 27
click at [519, 301] on input "640" at bounding box center [571, 301] width 167 height 27
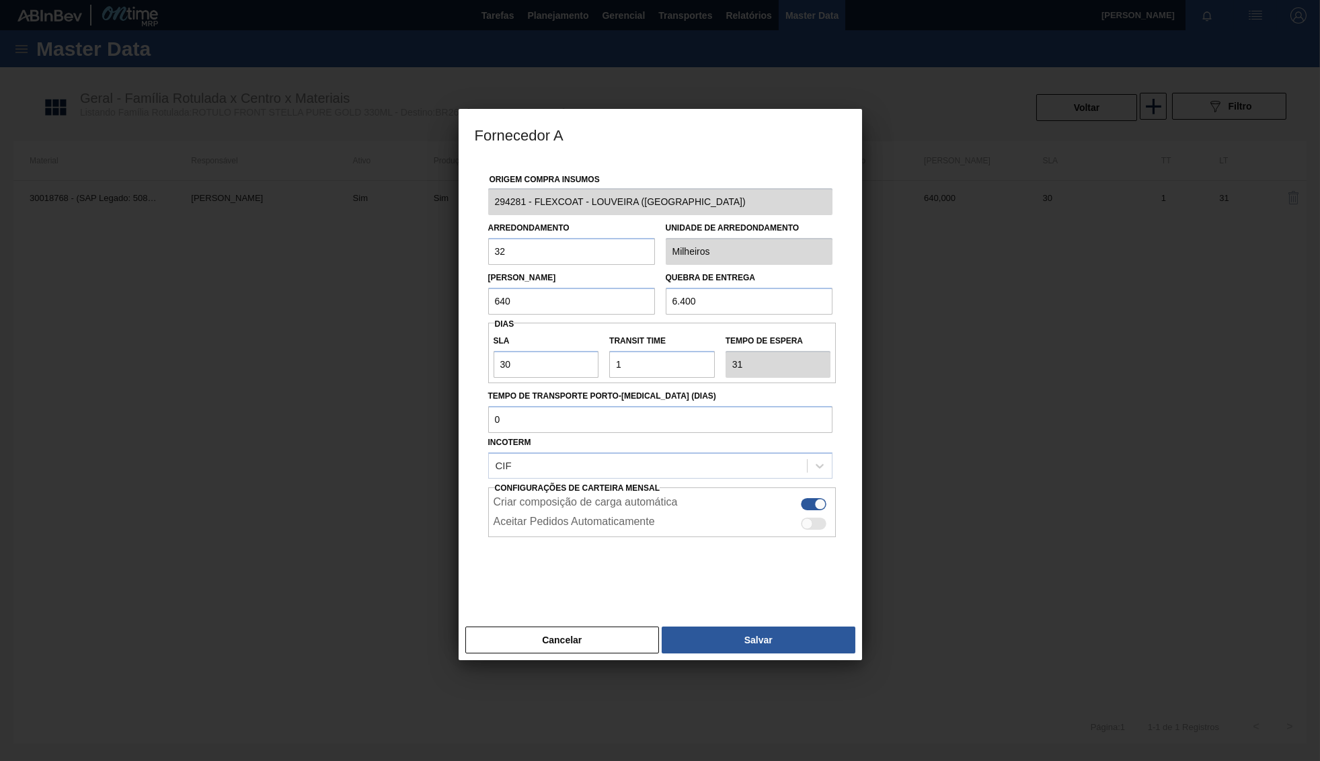
click at [519, 301] on input "640" at bounding box center [571, 301] width 167 height 27
click at [794, 284] on div "Quebra de entrega 6.400" at bounding box center [749, 291] width 167 height 46
click at [725, 283] on div "Quebra de entrega 6.400" at bounding box center [749, 291] width 167 height 46
click at [722, 282] on div "Quebra de entrega 6.400" at bounding box center [749, 291] width 167 height 46
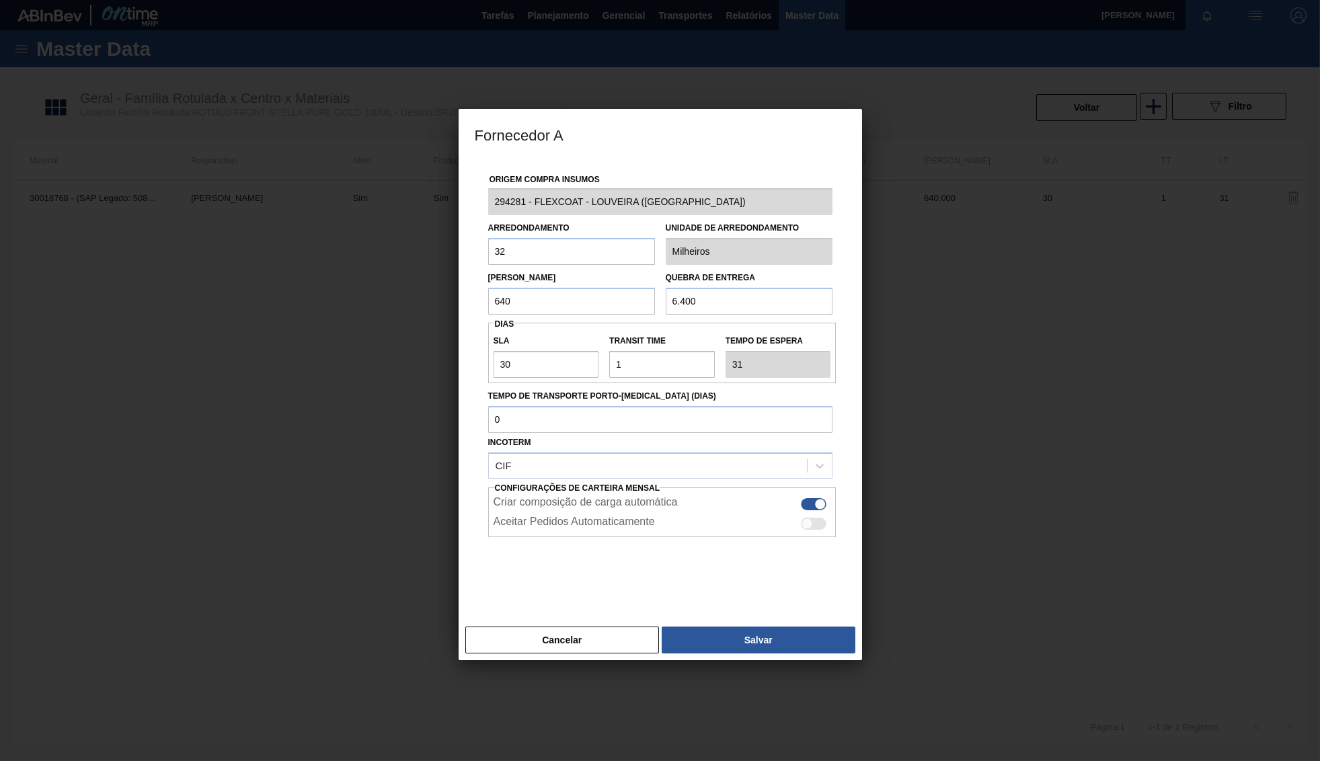
click at [594, 256] on input "32" at bounding box center [571, 251] width 167 height 27
click at [752, 310] on input "6.400" at bounding box center [749, 301] width 167 height 27
click at [572, 252] on input "32" at bounding box center [571, 251] width 167 height 27
click at [775, 296] on input "6.400" at bounding box center [749, 301] width 167 height 27
